Goal: Information Seeking & Learning: Learn about a topic

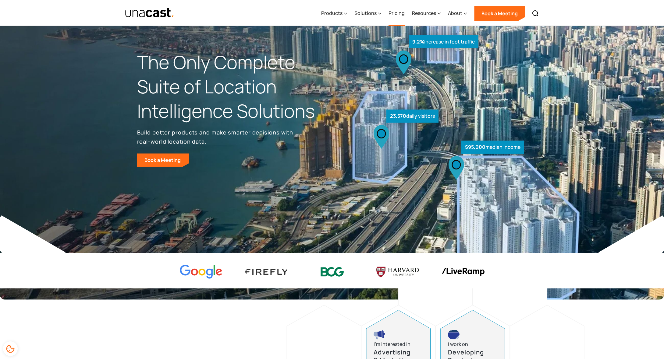
click at [393, 15] on link "Pricing" at bounding box center [396, 13] width 16 height 25
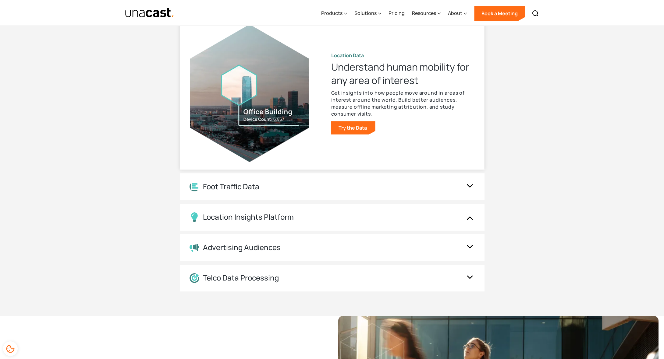
scroll to position [630, 0]
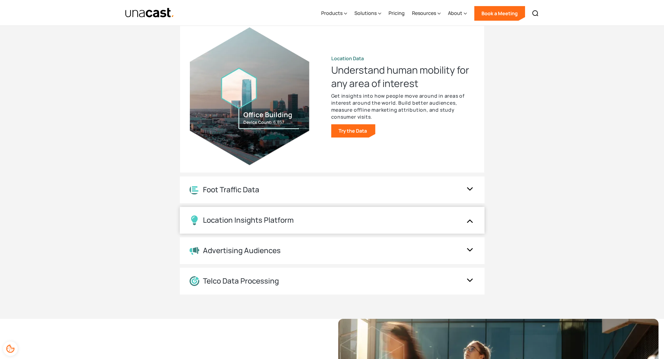
drag, startPoint x: 349, startPoint y: 216, endPoint x: 356, endPoint y: 215, distance: 7.1
click at [349, 216] on div "Location Insights Platform" at bounding box center [325, 221] width 273 height 10
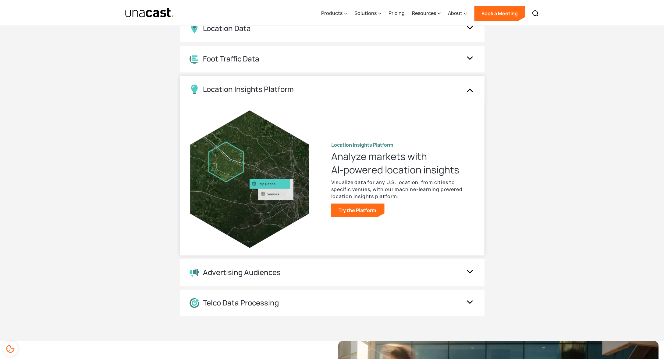
scroll to position [606, 0]
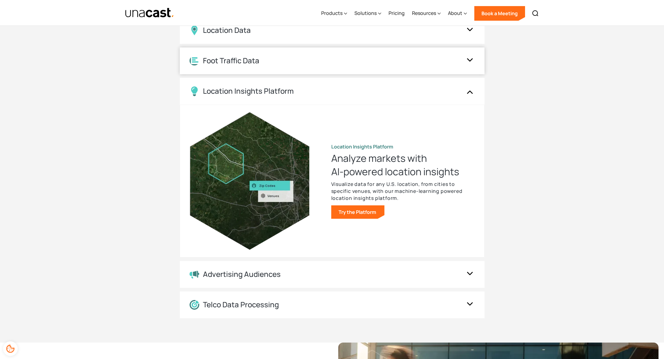
click at [362, 64] on div "Foot Traffic Data" at bounding box center [325, 60] width 273 height 9
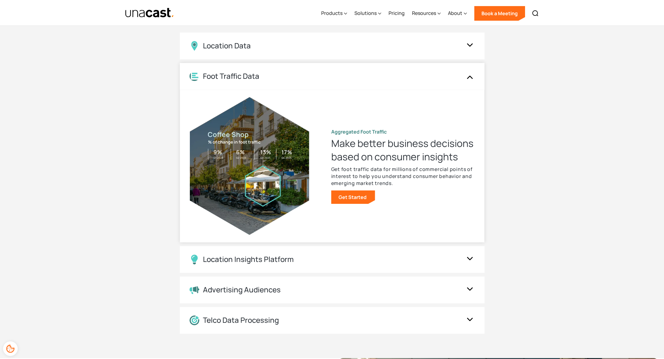
scroll to position [589, 0]
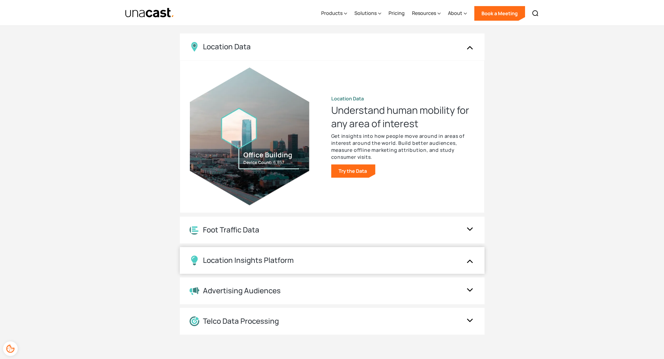
click at [278, 267] on div "Location Insights Platform" at bounding box center [332, 260] width 305 height 27
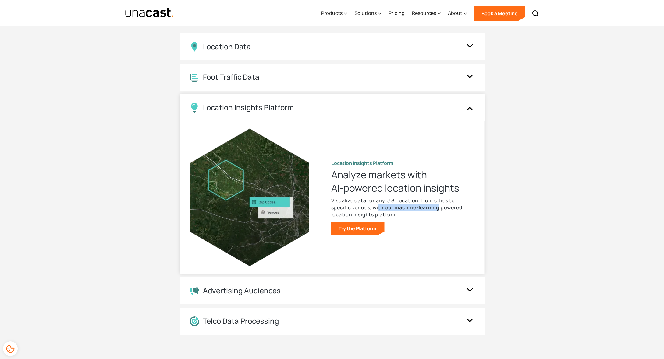
drag, startPoint x: 379, startPoint y: 208, endPoint x: 440, endPoint y: 210, distance: 60.4
click at [440, 210] on p "Visualize data for any U.S. location, from cities to specific venues, with our …" at bounding box center [402, 207] width 143 height 21
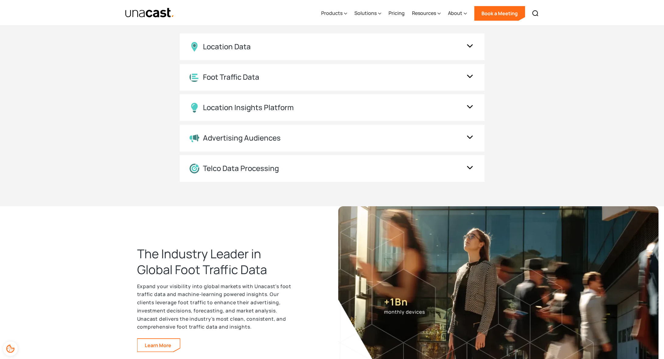
click at [439, 210] on img at bounding box center [498, 302] width 320 height 191
click at [295, 138] on div "Advertising Audiences" at bounding box center [325, 138] width 273 height 9
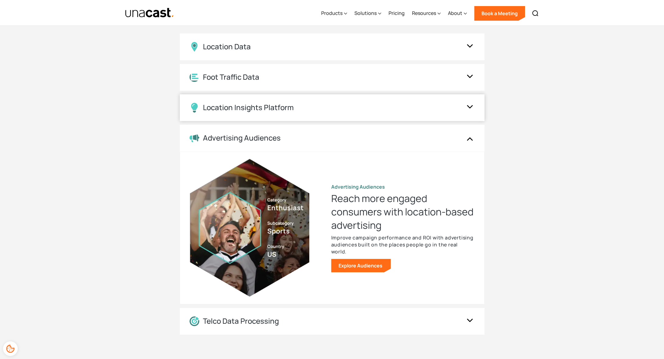
click at [305, 115] on div "Location Insights Platform" at bounding box center [332, 107] width 305 height 27
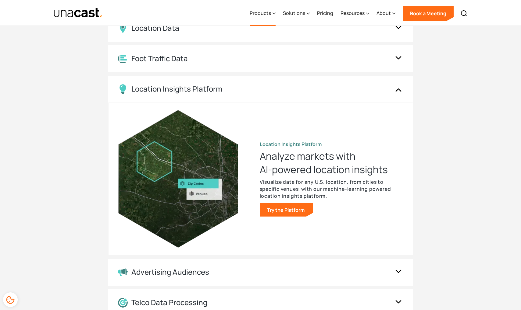
click at [275, 13] on icon at bounding box center [273, 13] width 3 height 6
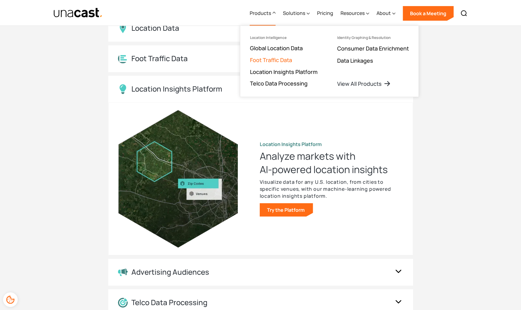
click at [273, 61] on link "Foot Traffic Data" at bounding box center [271, 59] width 42 height 7
click at [453, 78] on div "UNACAST PRODUCTS Location intelligence solutions for every phase of the data an…" at bounding box center [260, 135] width 390 height 363
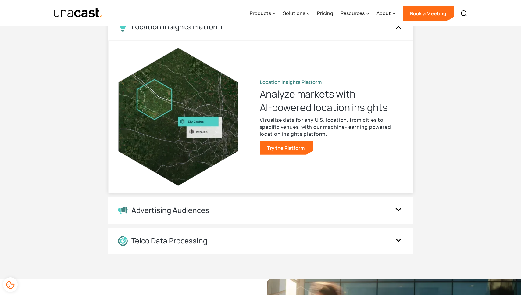
scroll to position [639, 0]
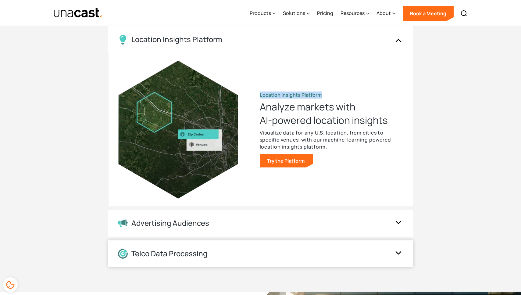
drag, startPoint x: 259, startPoint y: 95, endPoint x: 324, endPoint y: 95, distance: 65.2
click at [324, 95] on div "Location Insights Platform Analyze markets with AI-powered location insights Vi…" at bounding box center [260, 129] width 285 height 152
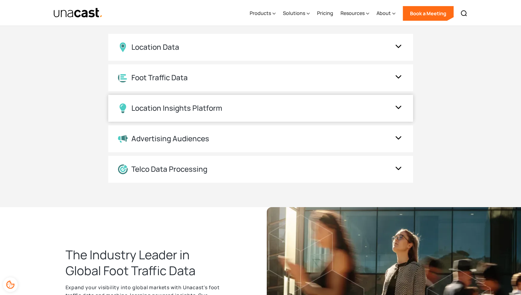
scroll to position [561, 0]
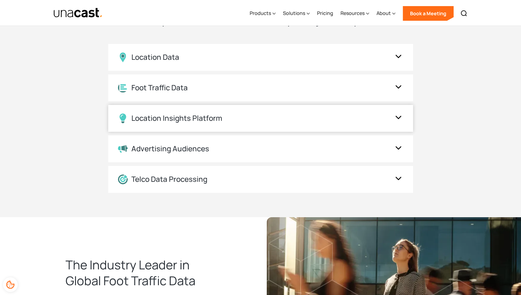
click at [261, 126] on div "Location Insights Platform" at bounding box center [260, 118] width 305 height 27
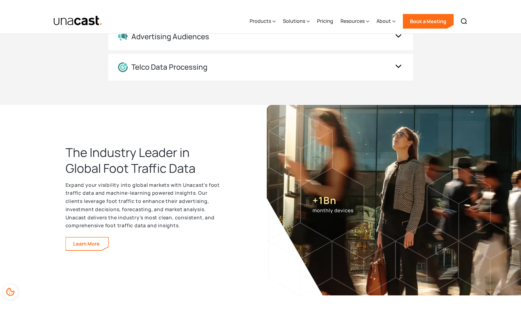
scroll to position [836, 0]
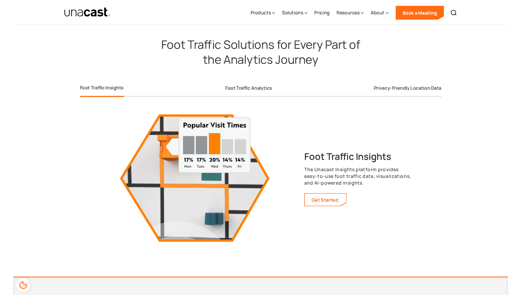
scroll to position [1102, 0]
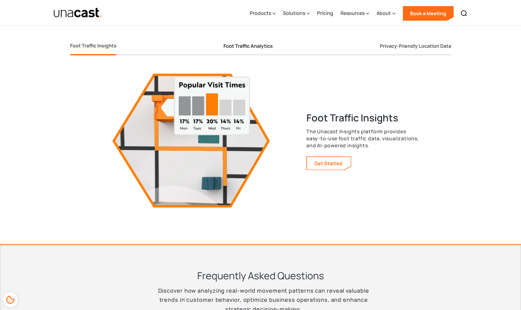
click at [267, 48] on div "Foot Traffic Analytics" at bounding box center [247, 46] width 49 height 6
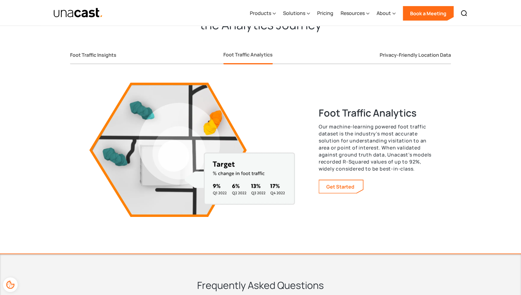
scroll to position [1091, 0]
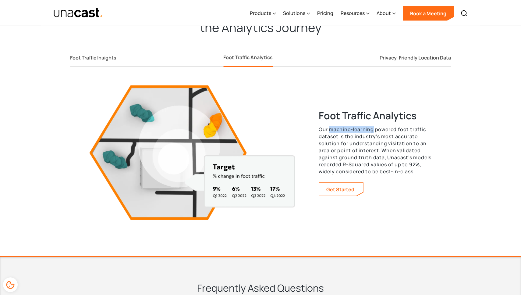
drag, startPoint x: 330, startPoint y: 130, endPoint x: 372, endPoint y: 131, distance: 42.3
click at [372, 131] on p "Our machine-learning powered foot traffic dataset is the industry's most accura…" at bounding box center [375, 150] width 113 height 49
click at [333, 129] on p "Our machine-learning powered foot traffic dataset is the industry's most accura…" at bounding box center [375, 150] width 113 height 49
drag, startPoint x: 330, startPoint y: 129, endPoint x: 371, endPoint y: 127, distance: 41.5
click at [371, 127] on p "Our machine-learning powered foot traffic dataset is the industry's most accura…" at bounding box center [375, 150] width 113 height 49
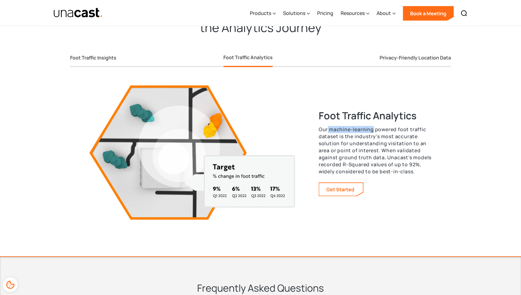
click at [371, 127] on p "Our machine-learning powered foot traffic dataset is the industry's most accura…" at bounding box center [375, 150] width 113 height 49
click at [264, 14] on div "Products" at bounding box center [260, 12] width 21 height 7
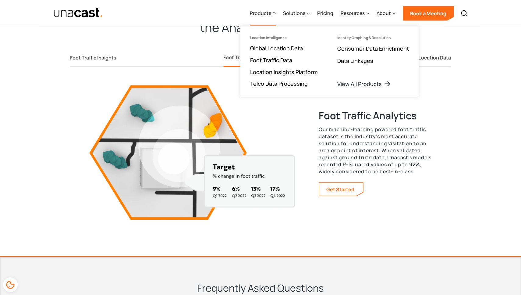
drag, startPoint x: 266, startPoint y: 14, endPoint x: 262, endPoint y: 14, distance: 3.4
click at [262, 14] on div "Products" at bounding box center [260, 12] width 21 height 7
